Goal: Transaction & Acquisition: Download file/media

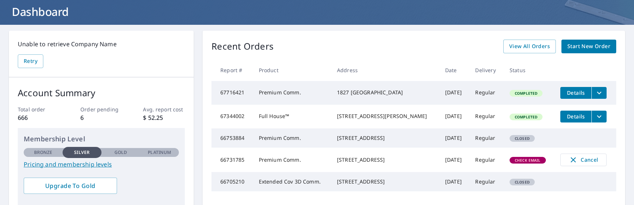
scroll to position [29, 0]
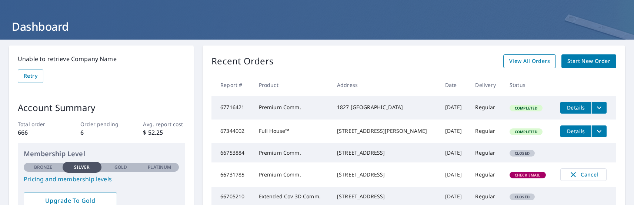
click at [517, 62] on span "View All Orders" at bounding box center [529, 61] width 41 height 9
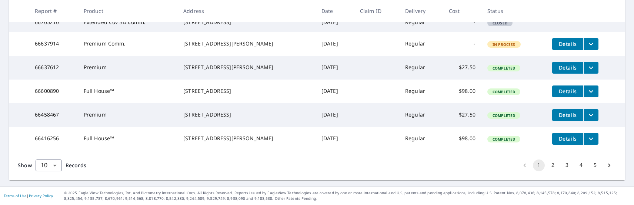
scroll to position [280, 0]
click at [565, 137] on span "Details" at bounding box center [568, 138] width 22 height 7
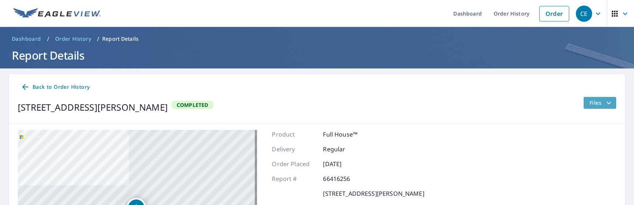
click at [594, 103] on span "Files" at bounding box center [602, 103] width 24 height 9
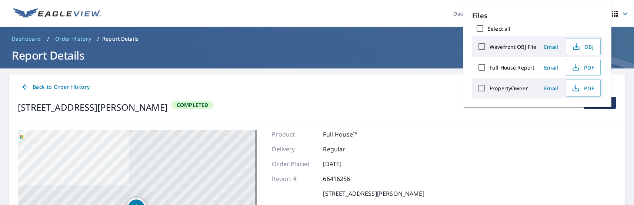
click at [482, 67] on input "Full House Report" at bounding box center [482, 68] width 16 height 16
checkbox input "true"
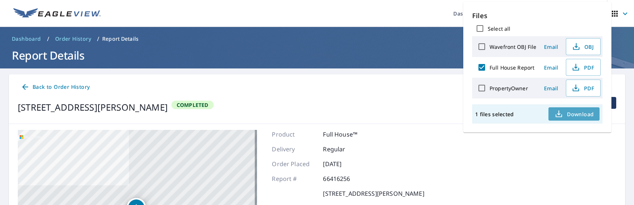
click at [568, 113] on span "Download" at bounding box center [574, 114] width 39 height 9
click at [482, 47] on input "Wavefront OBJ File" at bounding box center [482, 47] width 16 height 16
checkbox input "true"
click at [481, 66] on input "Full House Report" at bounding box center [482, 68] width 16 height 16
checkbox input "false"
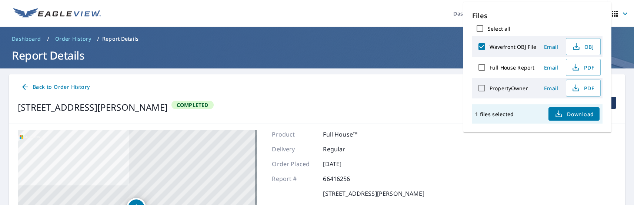
click at [571, 116] on span "Download" at bounding box center [574, 114] width 39 height 9
click at [483, 87] on input "PropertyOwner" at bounding box center [482, 88] width 16 height 16
checkbox input "true"
click at [483, 47] on input "Wavefront OBJ File" at bounding box center [482, 47] width 16 height 16
checkbox input "false"
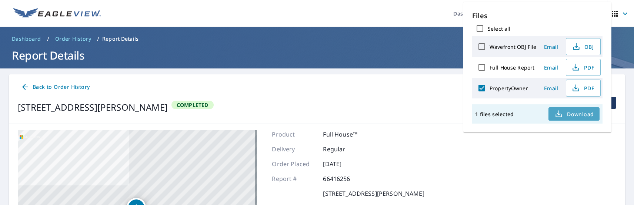
click at [575, 112] on span "Download" at bounding box center [574, 114] width 39 height 9
